Goal: Information Seeking & Learning: Learn about a topic

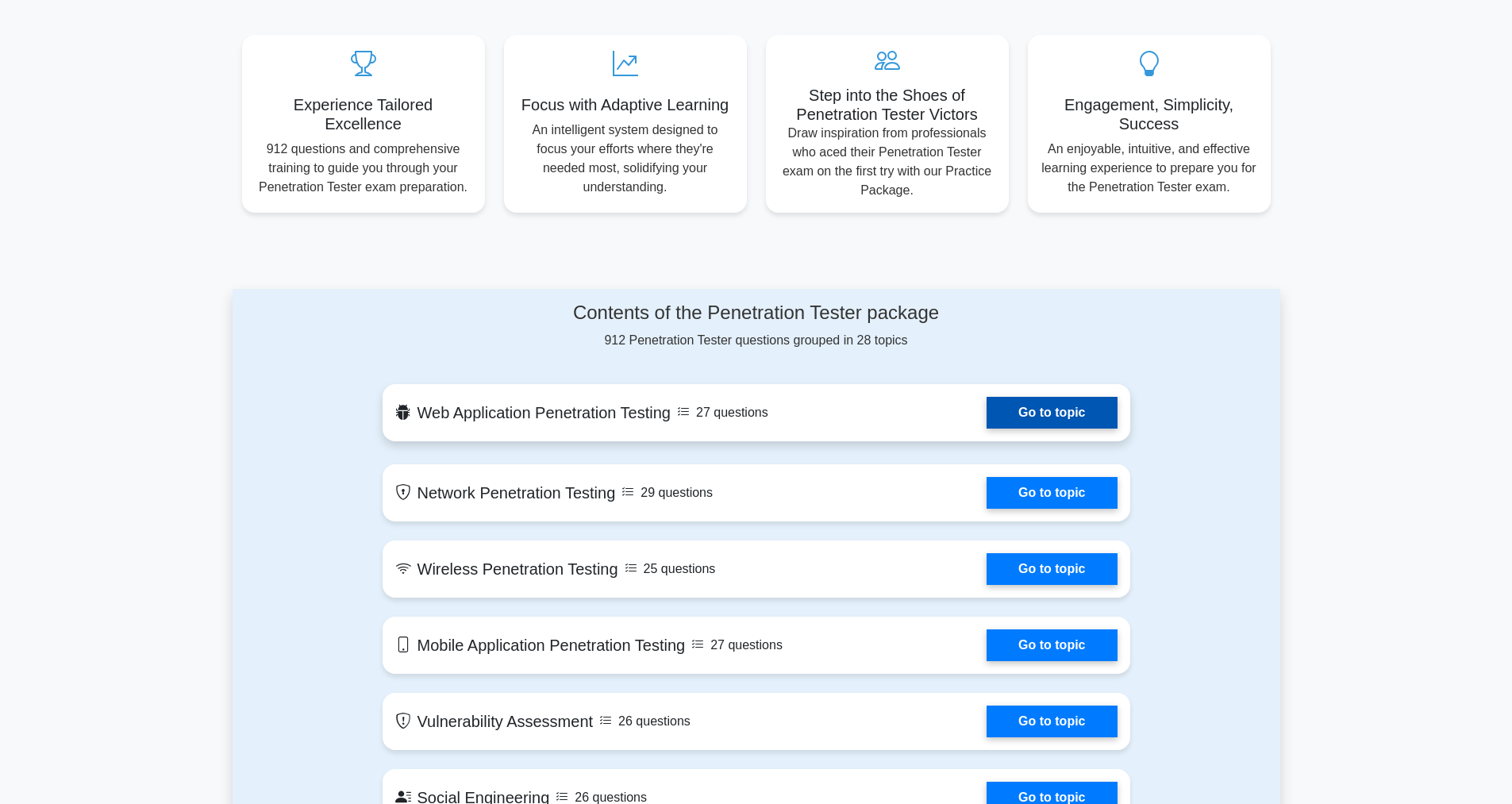
click at [986, 428] on link "Go to topic" at bounding box center [1051, 413] width 130 height 31
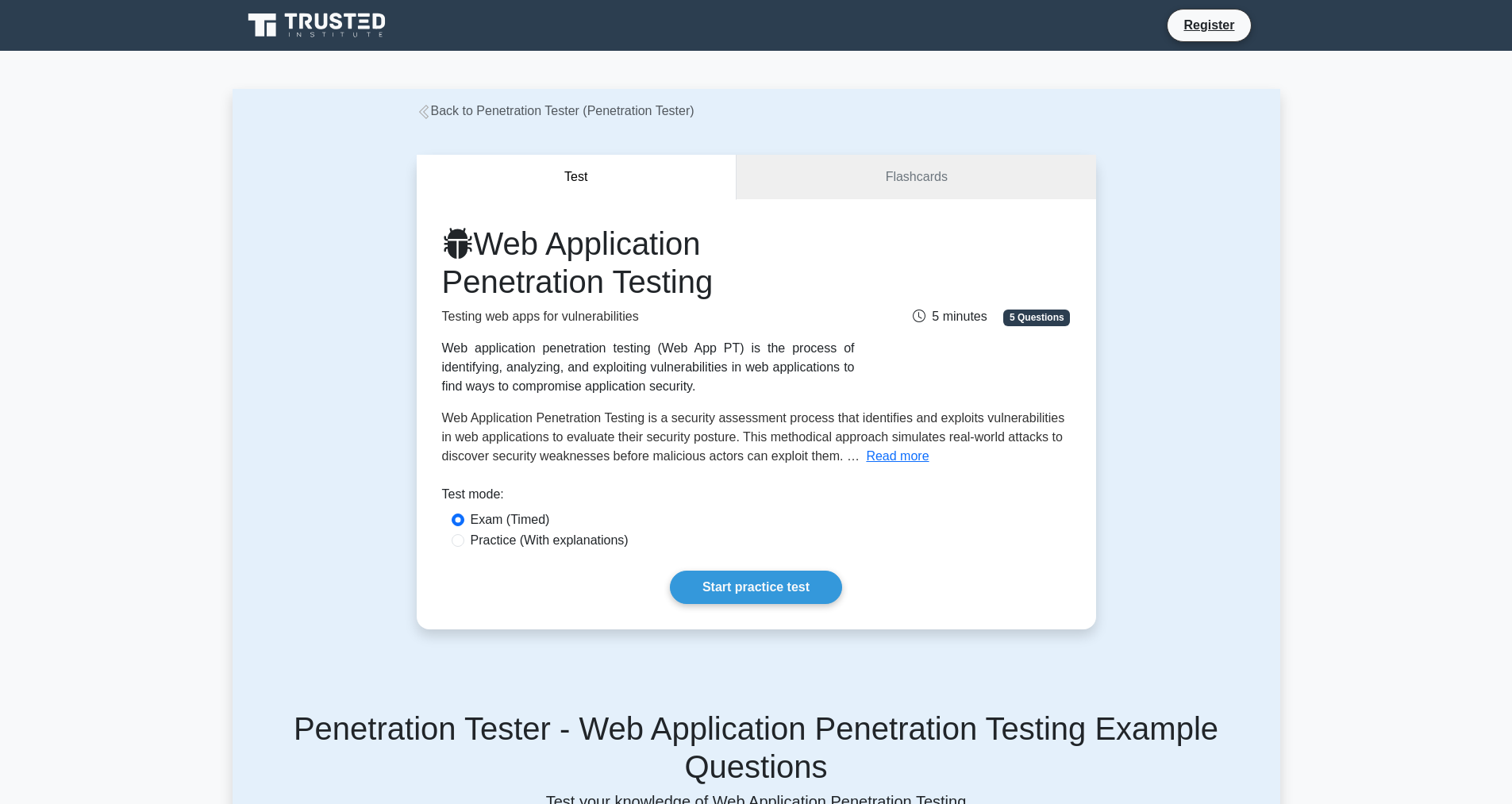
click at [578, 534] on label "Practice (With explanations)" at bounding box center [549, 540] width 158 height 19
click at [465, 534] on input "Practice (With explanations)" at bounding box center [457, 540] width 12 height 12
radio input "true"
click at [724, 567] on div "Web Application Penetration Testing Testing web apps for vulnerabilities Web ap…" at bounding box center [756, 414] width 680 height 430
click at [733, 582] on link "Start practice test" at bounding box center [756, 587] width 172 height 33
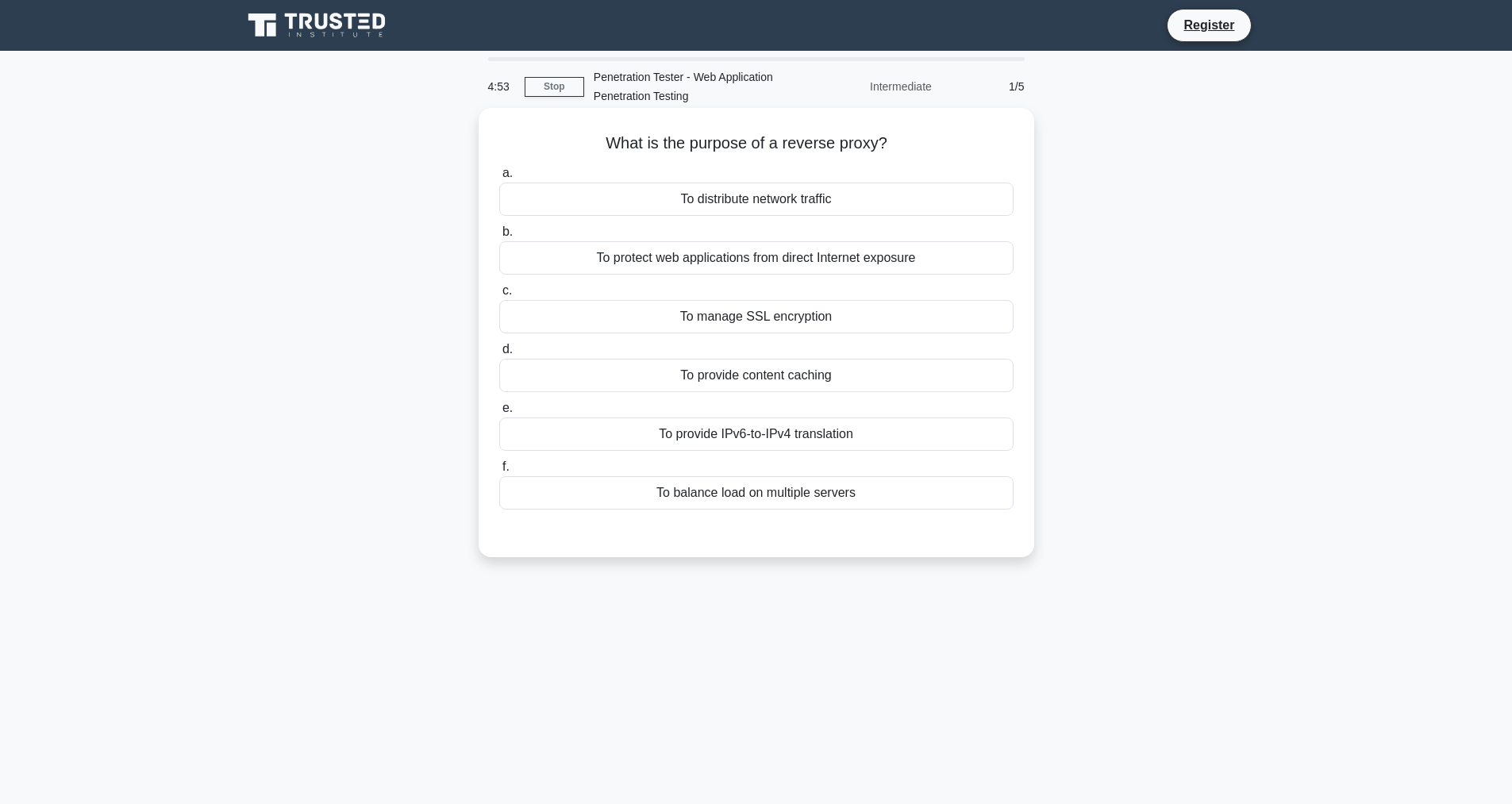
click at [584, 209] on div "To distribute network traffic" at bounding box center [756, 199] width 514 height 33
click at [499, 179] on input "a. To distribute network traffic" at bounding box center [499, 174] width 0 height 10
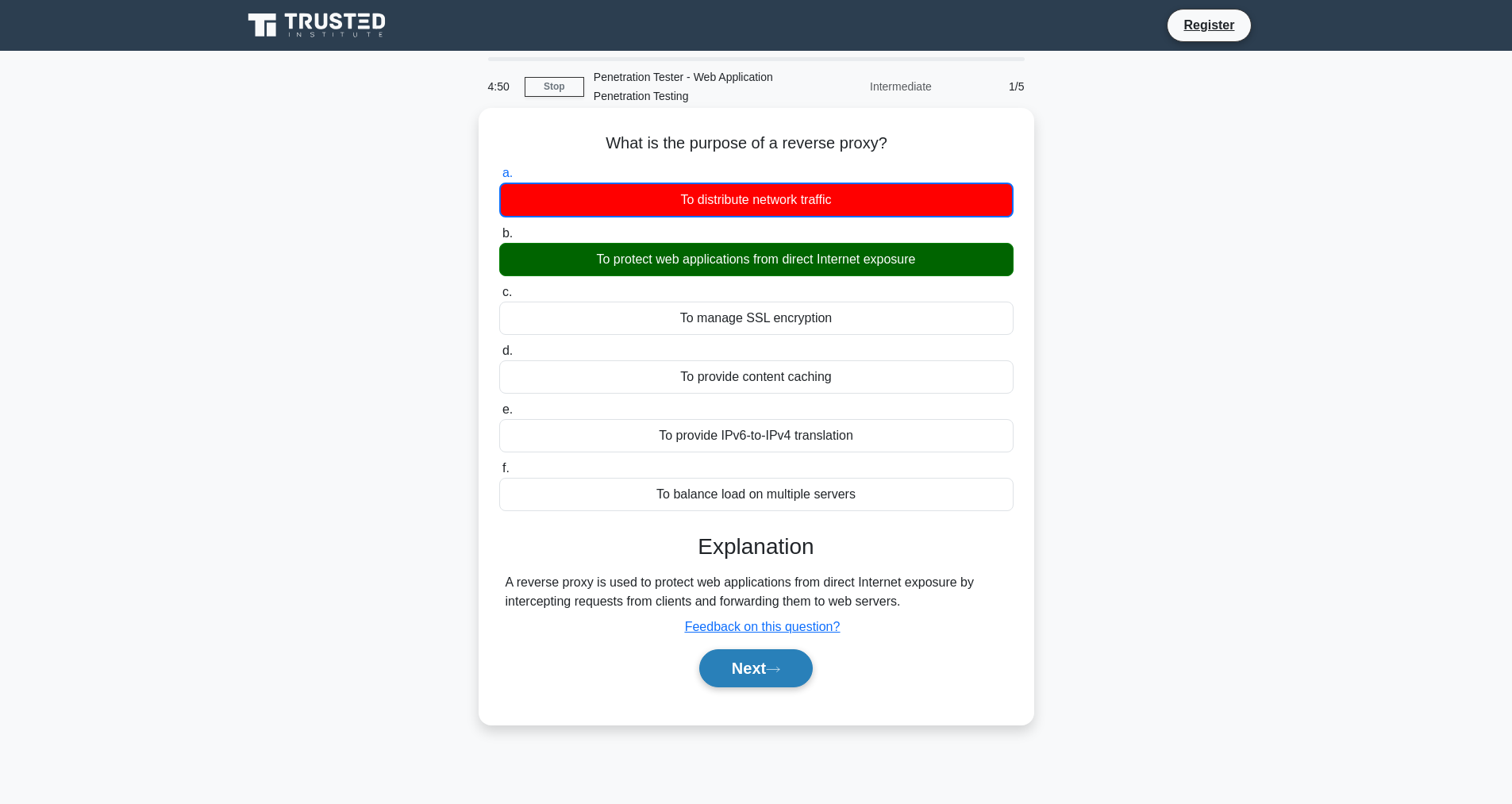
click at [771, 670] on button "Next" at bounding box center [756, 668] width 113 height 38
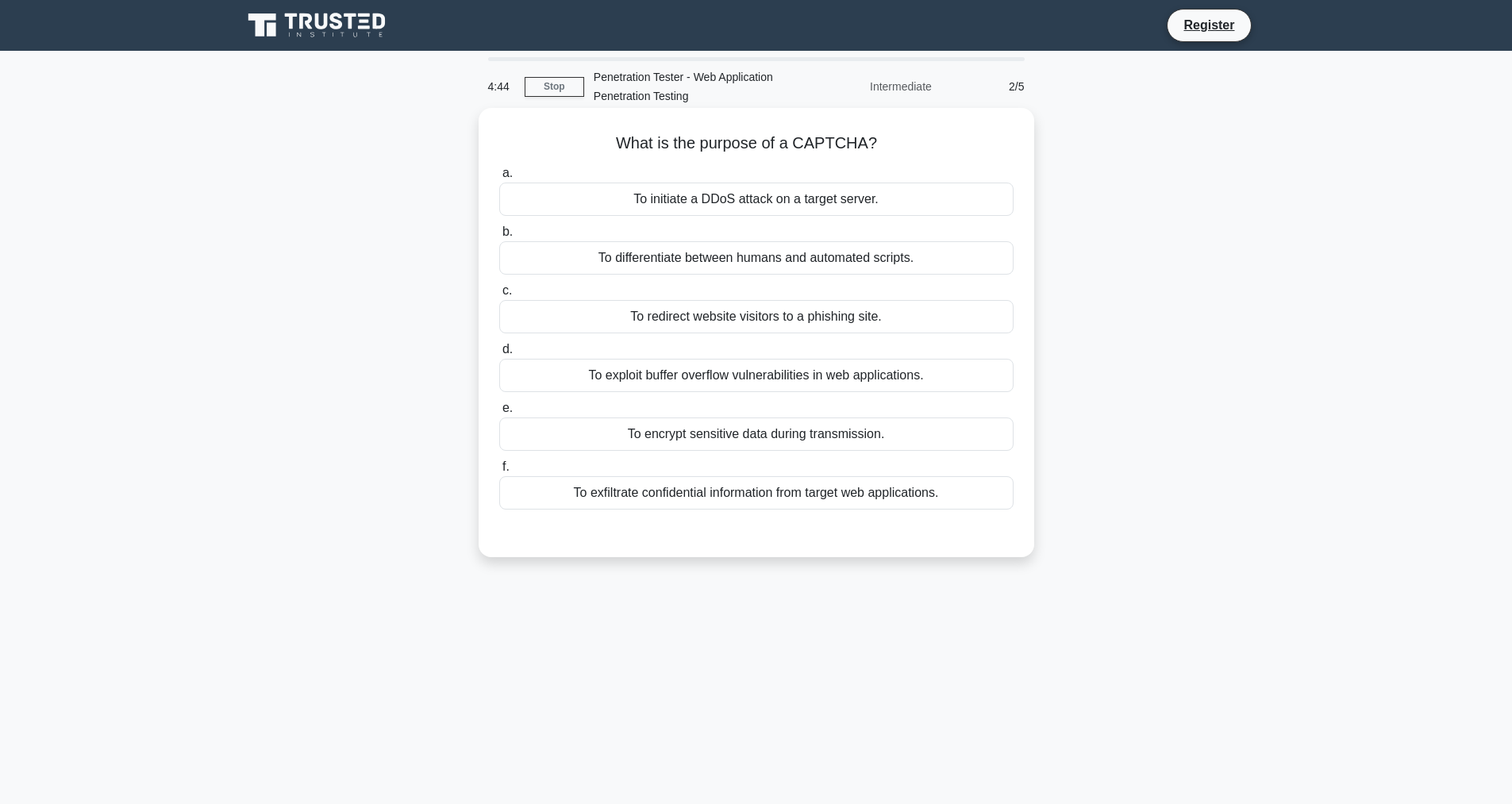
click at [701, 279] on div "a. To initiate a DDoS attack on a target server. b. To differentiate between hu…" at bounding box center [756, 337] width 533 height 352
click at [702, 270] on div "To differentiate between humans and automated scripts." at bounding box center [756, 258] width 514 height 33
click at [499, 237] on input "b. To differentiate between humans and automated scripts." at bounding box center [499, 232] width 0 height 10
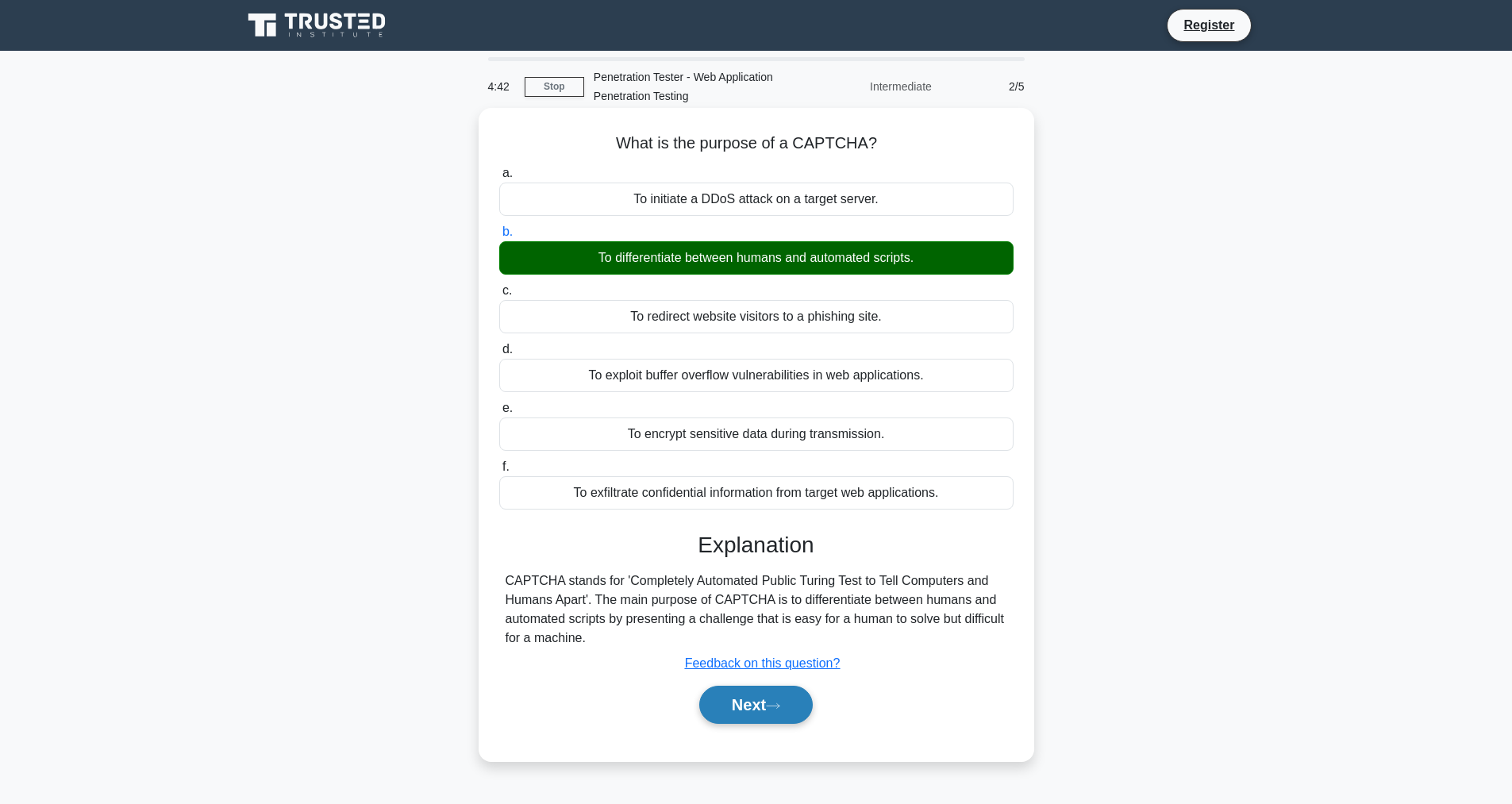
click at [718, 711] on button "Next" at bounding box center [756, 705] width 113 height 38
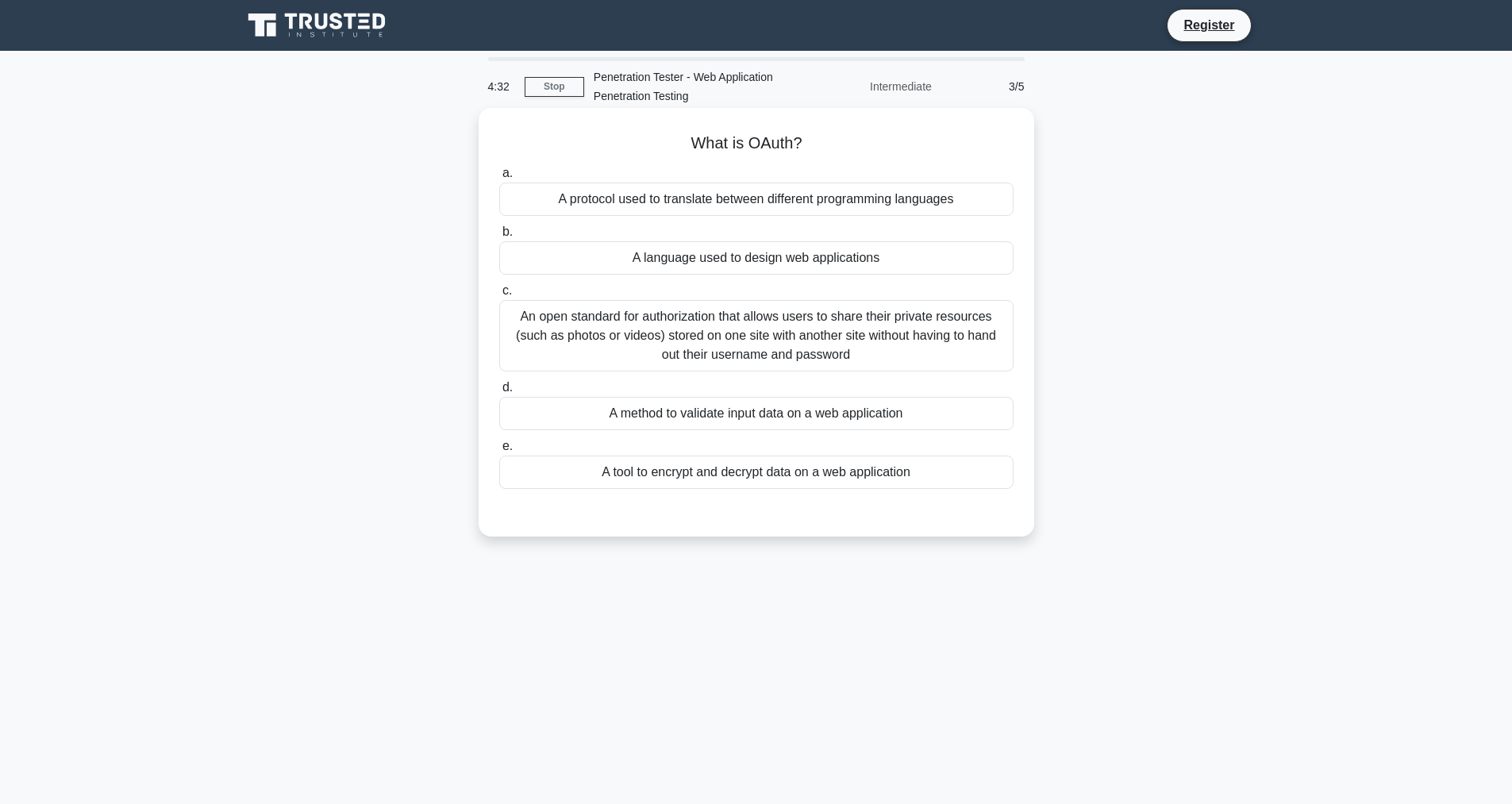
click at [720, 462] on div "A tool to encrypt and decrypt data on a web application" at bounding box center [756, 472] width 514 height 33
click at [499, 452] on input "e. A tool to encrypt and decrypt data on a web application" at bounding box center [499, 447] width 0 height 10
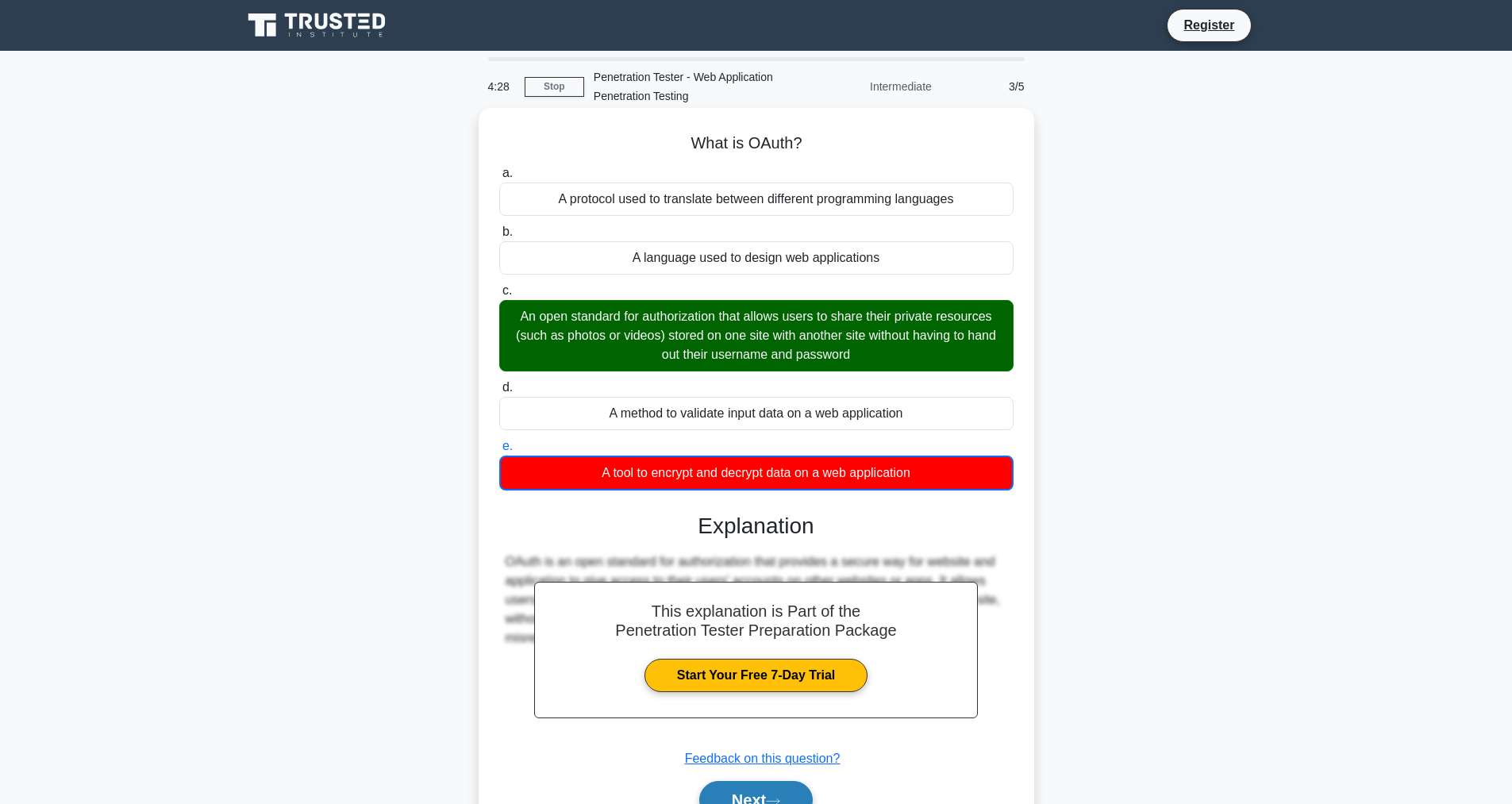
click at [781, 783] on button "Next" at bounding box center [756, 801] width 113 height 38
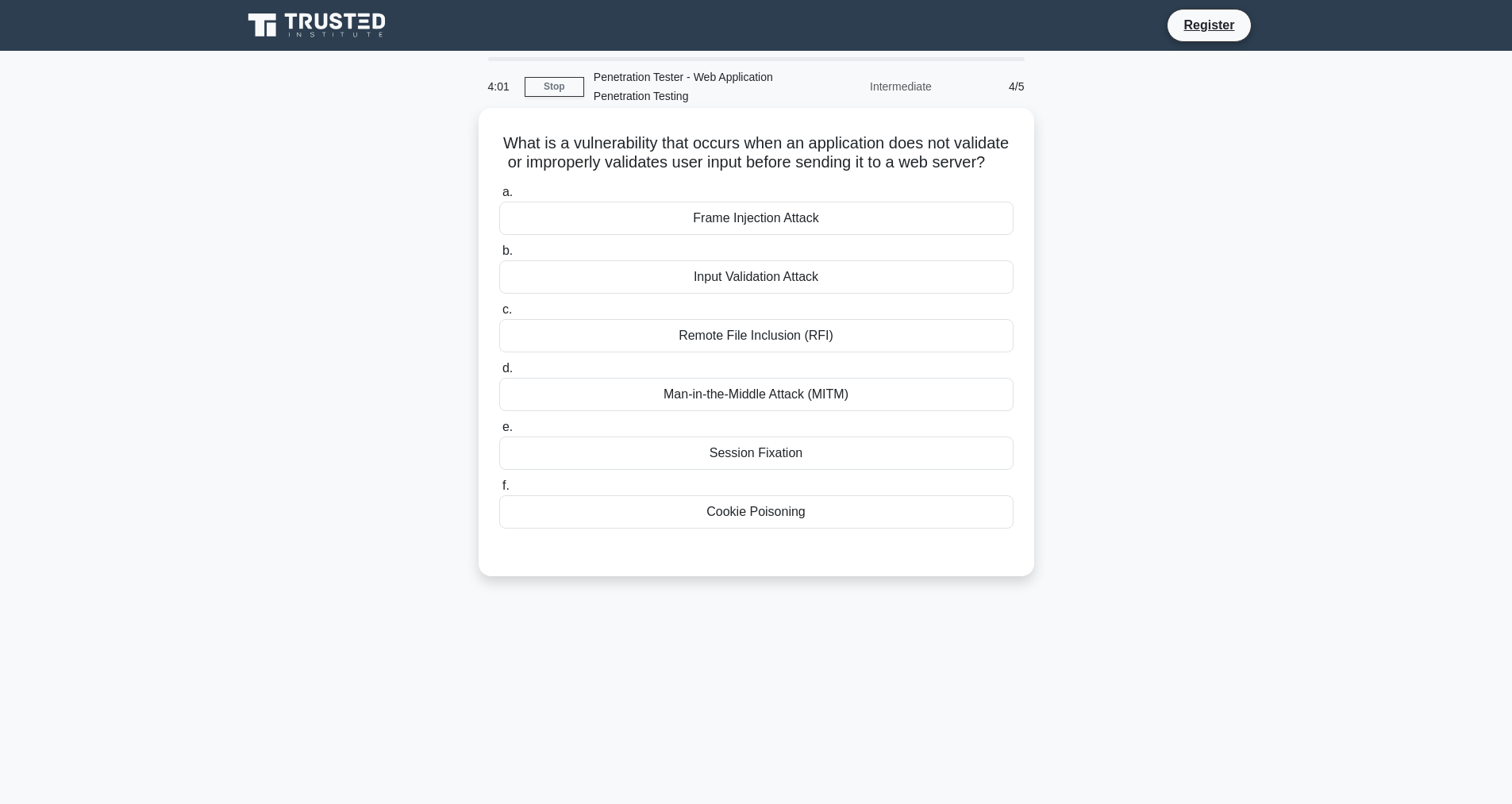
click at [678, 470] on div "Session Fixation" at bounding box center [756, 453] width 514 height 33
click at [499, 433] on input "e. Session Fixation" at bounding box center [499, 428] width 0 height 10
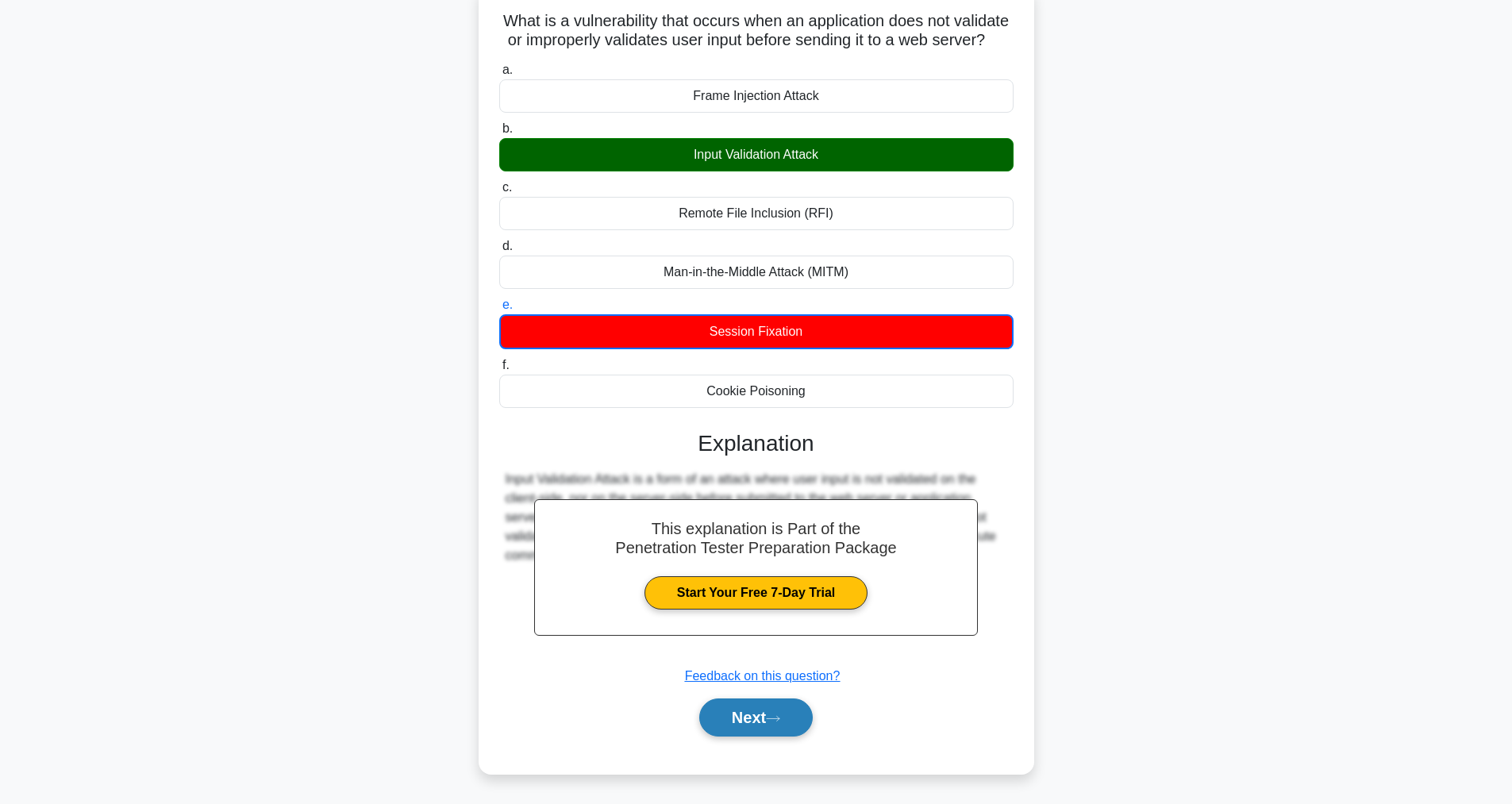
click at [738, 730] on button "Next" at bounding box center [756, 718] width 113 height 38
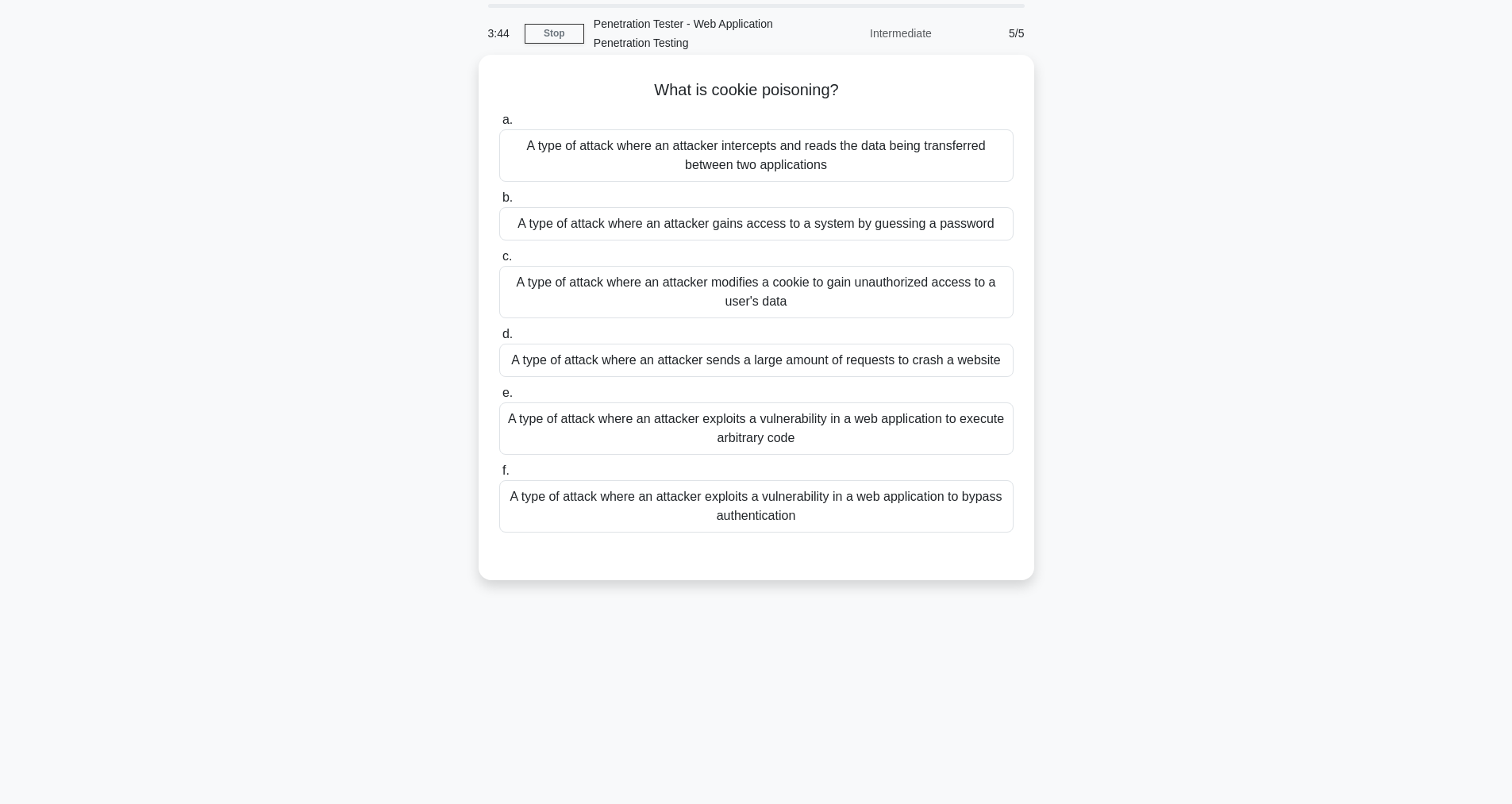
click at [643, 316] on div "A type of attack where an attacker modifies a cookie to gain unauthorized acces…" at bounding box center [756, 292] width 514 height 52
click at [499, 262] on input "c. A type of attack where an attacker modifies a cookie to gain unauthorized ac…" at bounding box center [499, 256] width 0 height 10
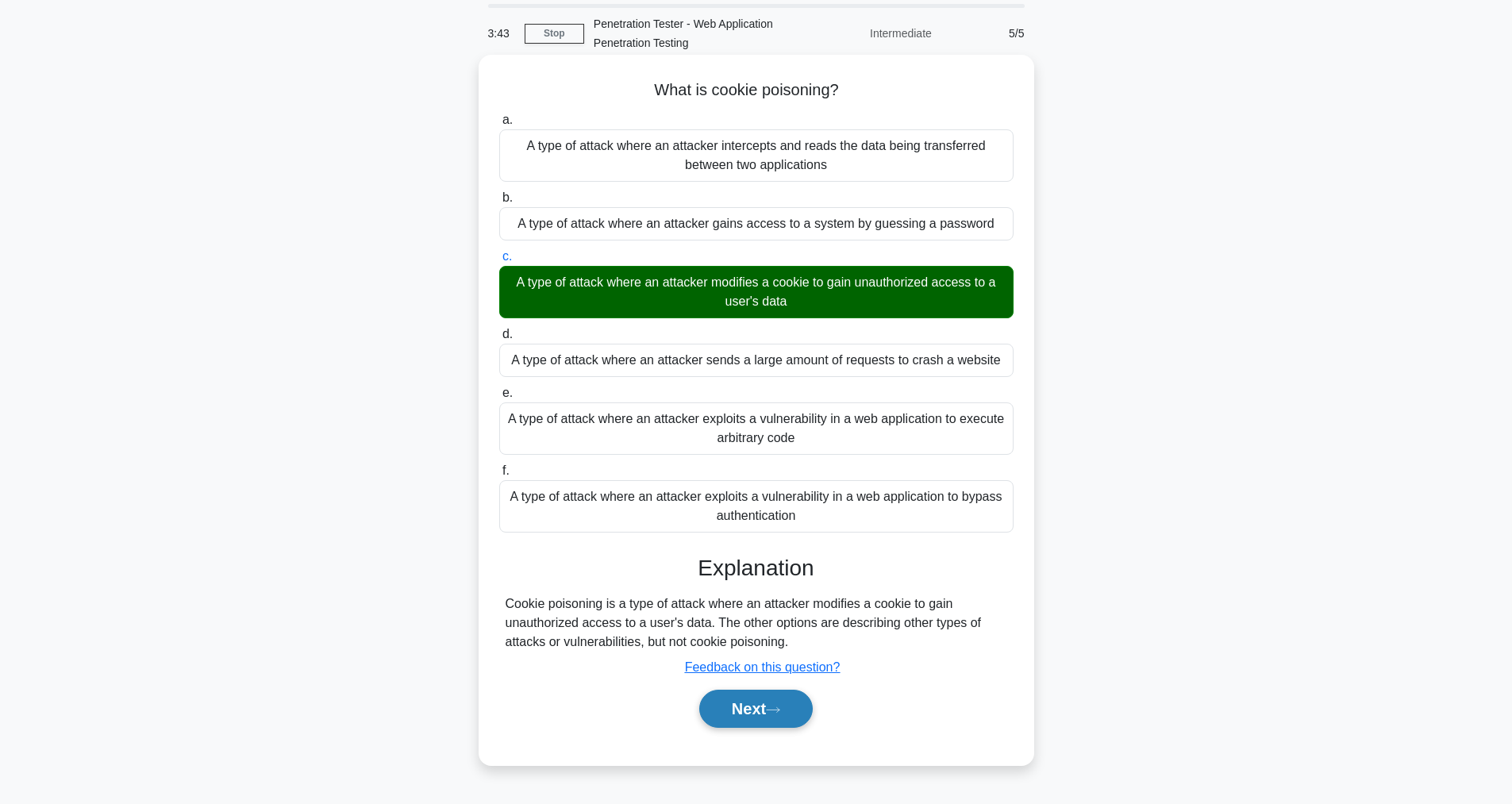
click at [745, 728] on button "Next" at bounding box center [756, 709] width 113 height 38
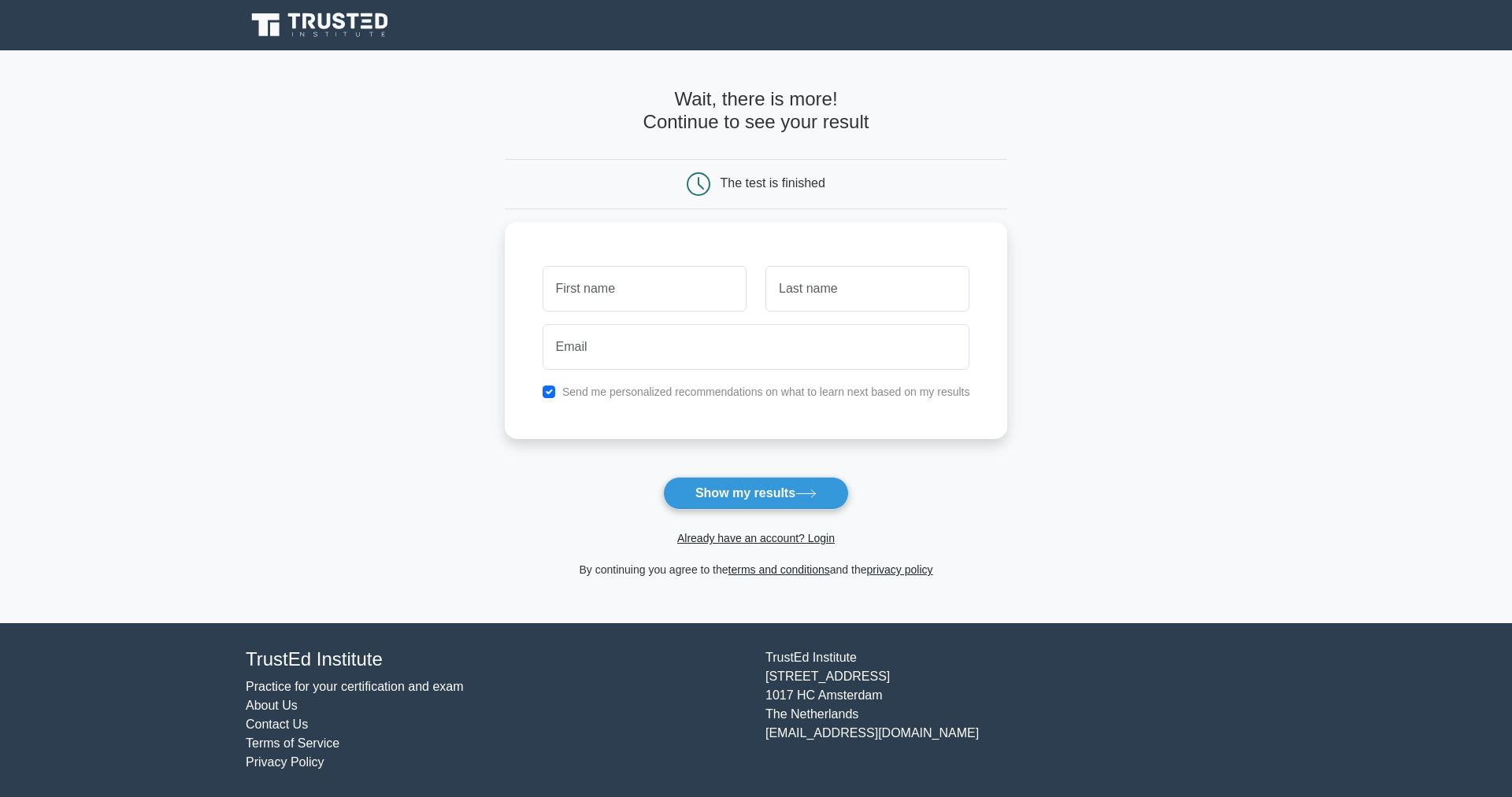
click at [379, 33] on icon at bounding box center [321, 25] width 151 height 30
